Goal: Check status

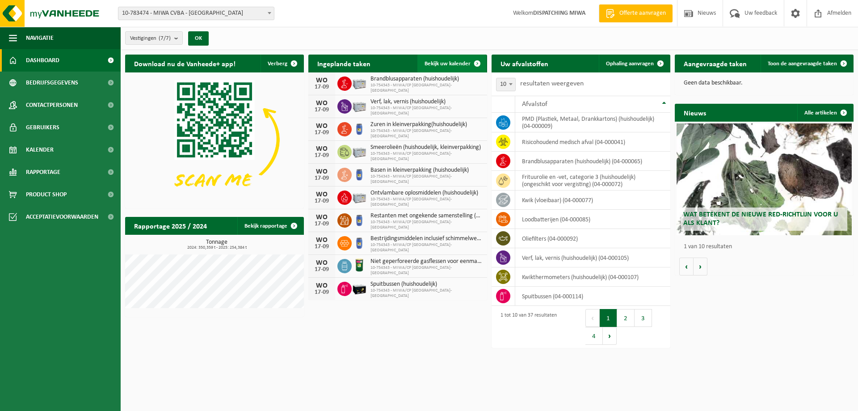
click at [442, 67] on link "Bekijk uw kalender" at bounding box center [451, 64] width 69 height 18
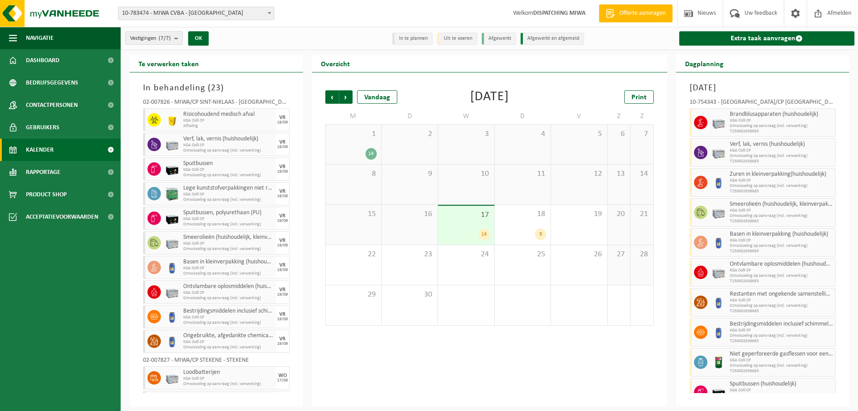
click at [463, 227] on div "17 14" at bounding box center [466, 225] width 56 height 39
click at [531, 226] on div "18 9" at bounding box center [523, 225] width 56 height 40
